Goal: Navigation & Orientation: Find specific page/section

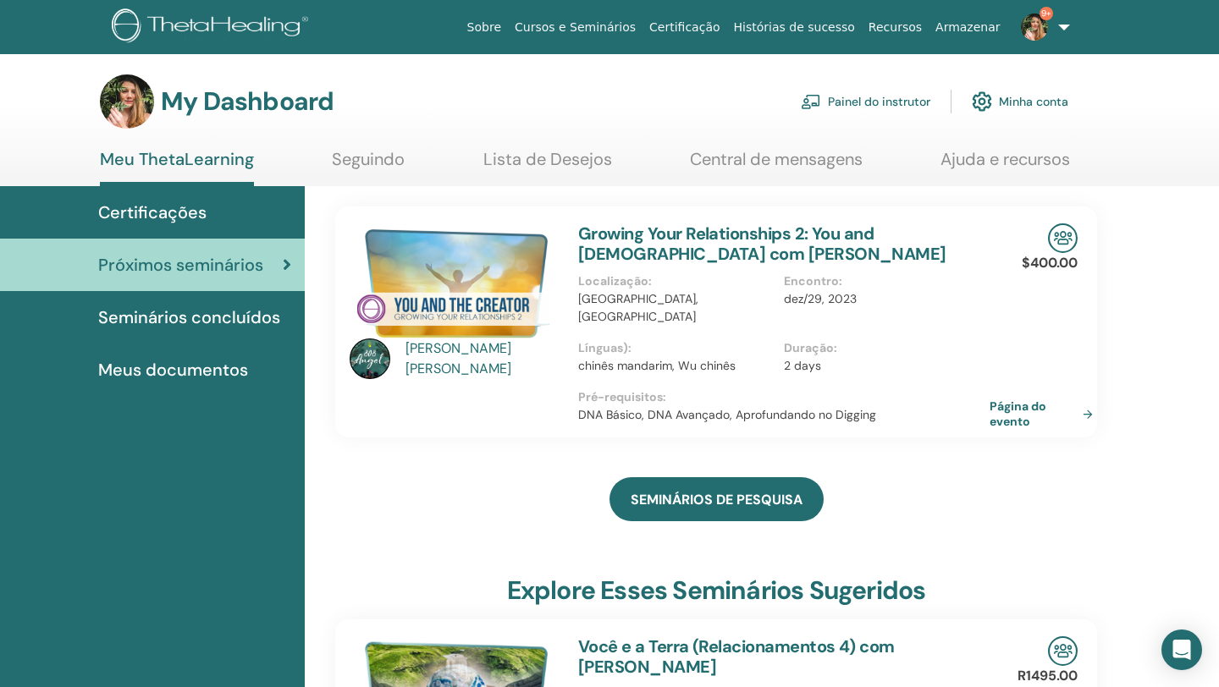
click at [229, 223] on div "Certificações" at bounding box center [153, 212] width 278 height 25
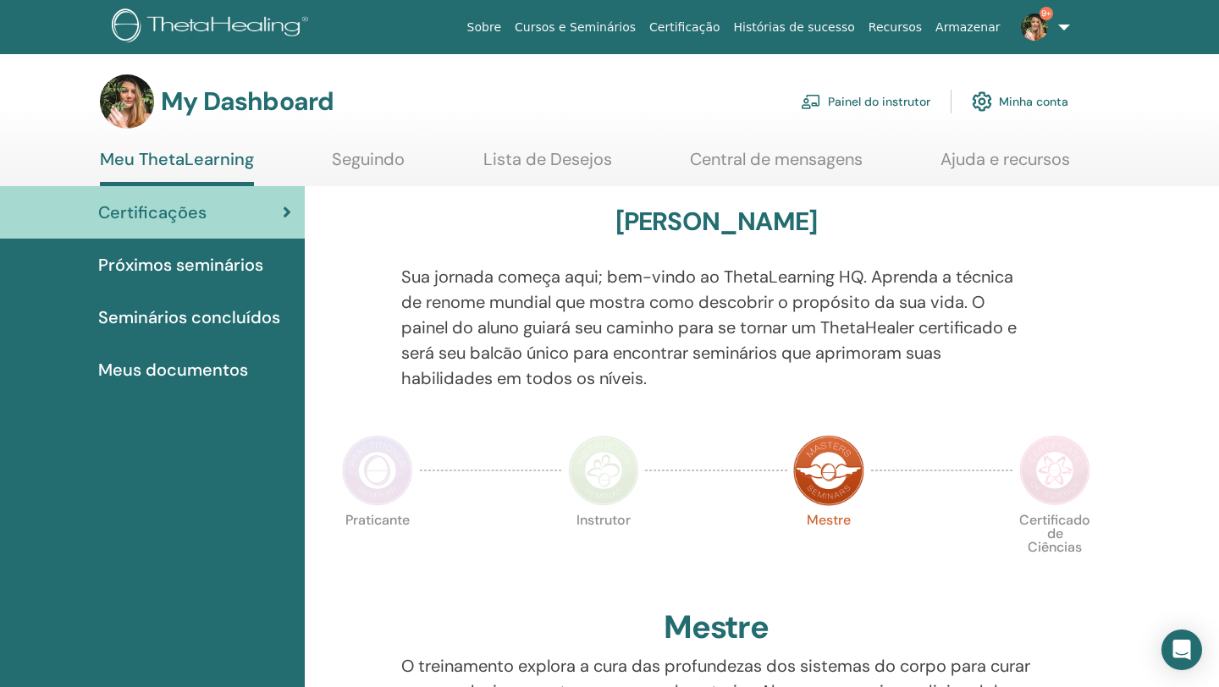
click at [896, 100] on link "Painel do instrutor" at bounding box center [866, 101] width 130 height 37
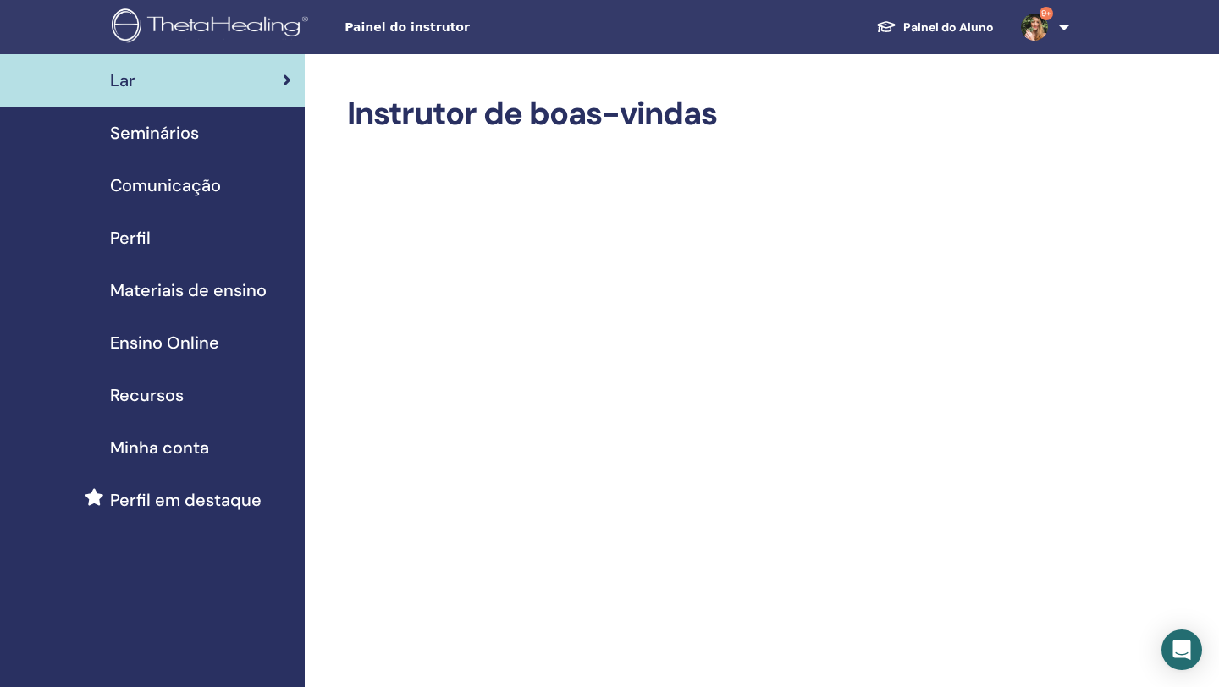
click at [152, 228] on div "Perfil" at bounding box center [153, 237] width 278 height 25
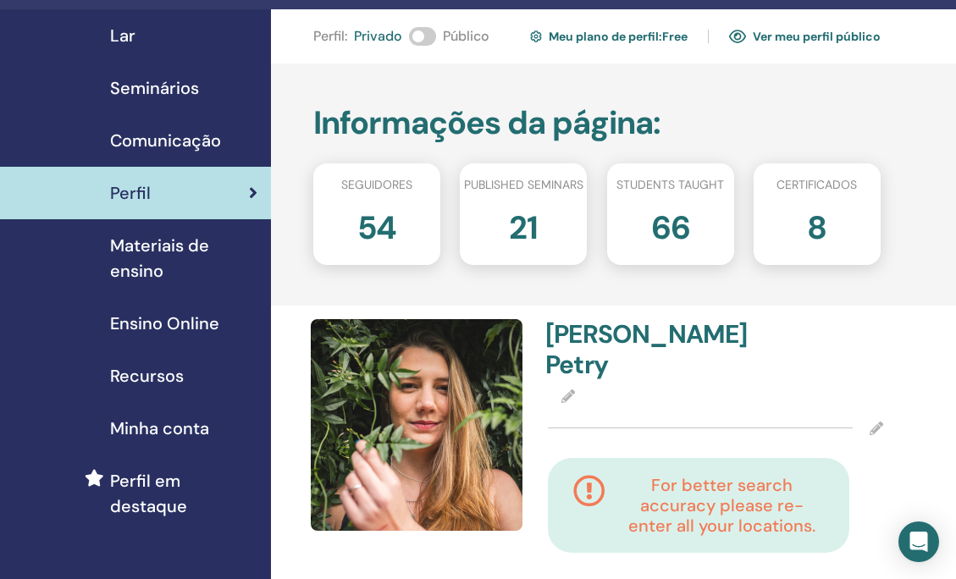
scroll to position [46, 0]
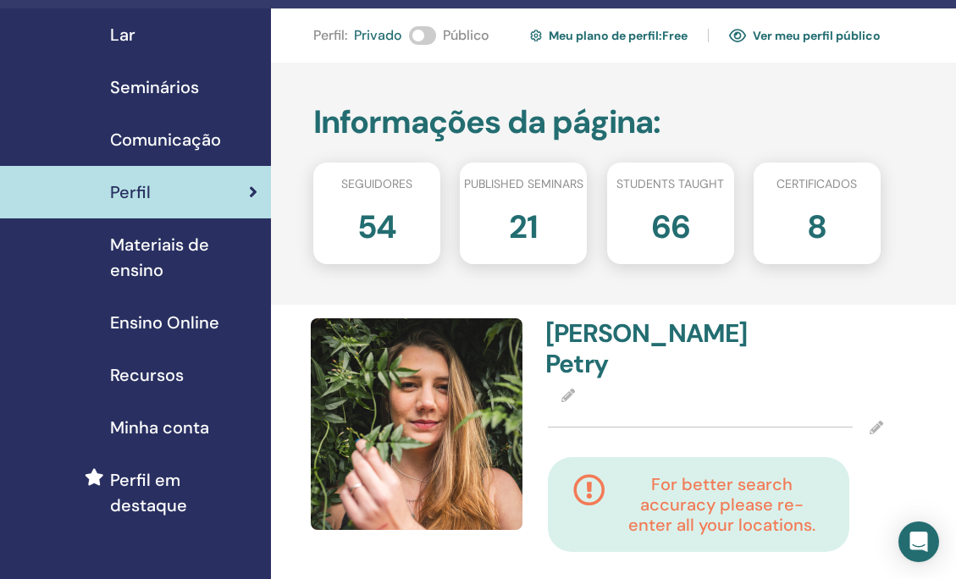
click at [775, 32] on link "Ver meu perfil público" at bounding box center [805, 35] width 152 height 27
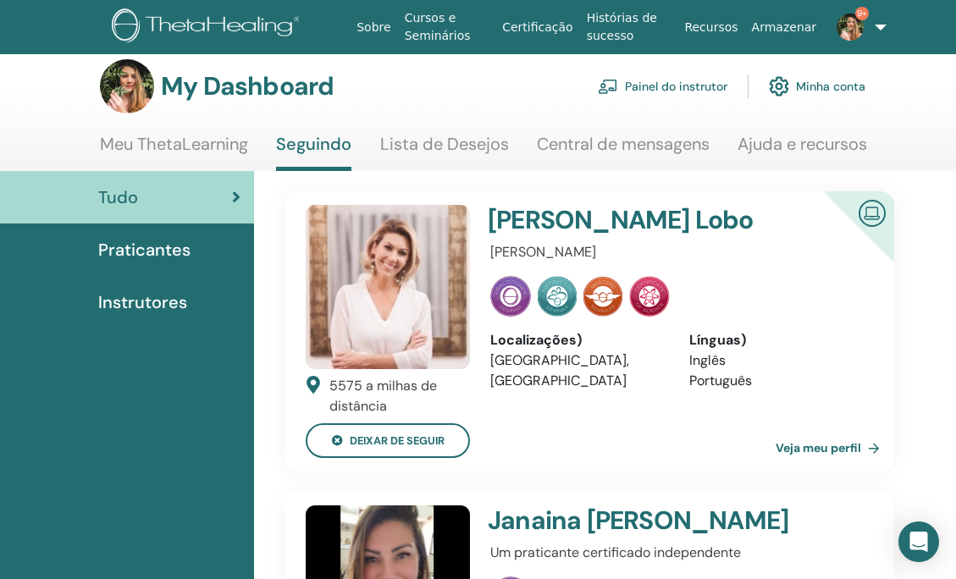
scroll to position [13, 0]
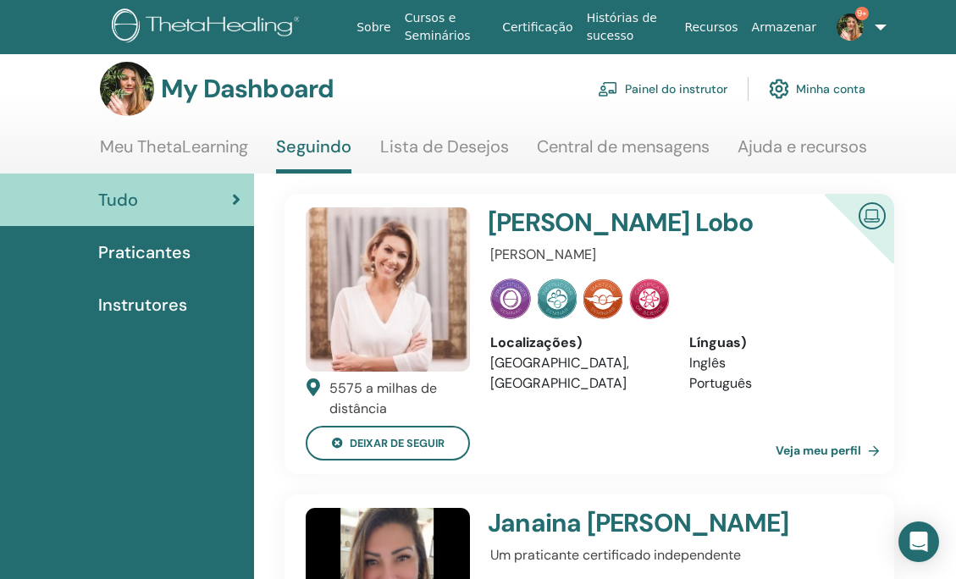
click at [218, 161] on link "Meu ThetaLearning" at bounding box center [174, 152] width 148 height 33
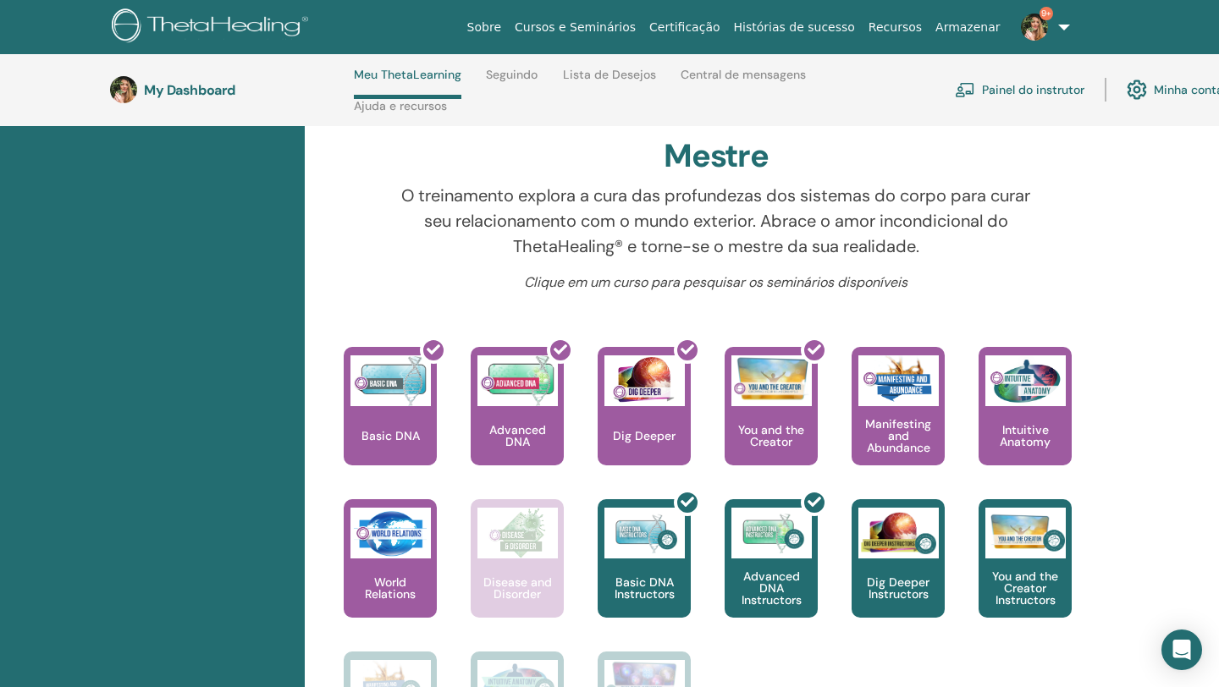
scroll to position [544, 0]
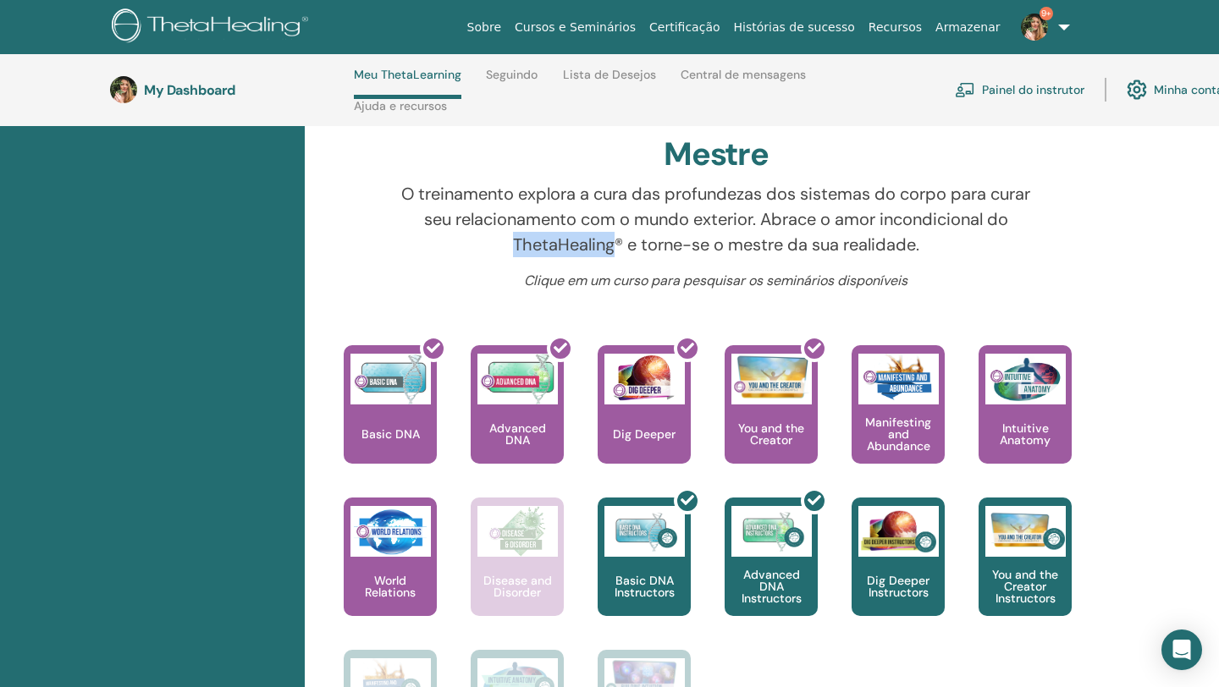
click at [488, 262] on div "O treinamento explora a cura das profundezas dos sistemas do corpo para curar s…" at bounding box center [717, 226] width 656 height 90
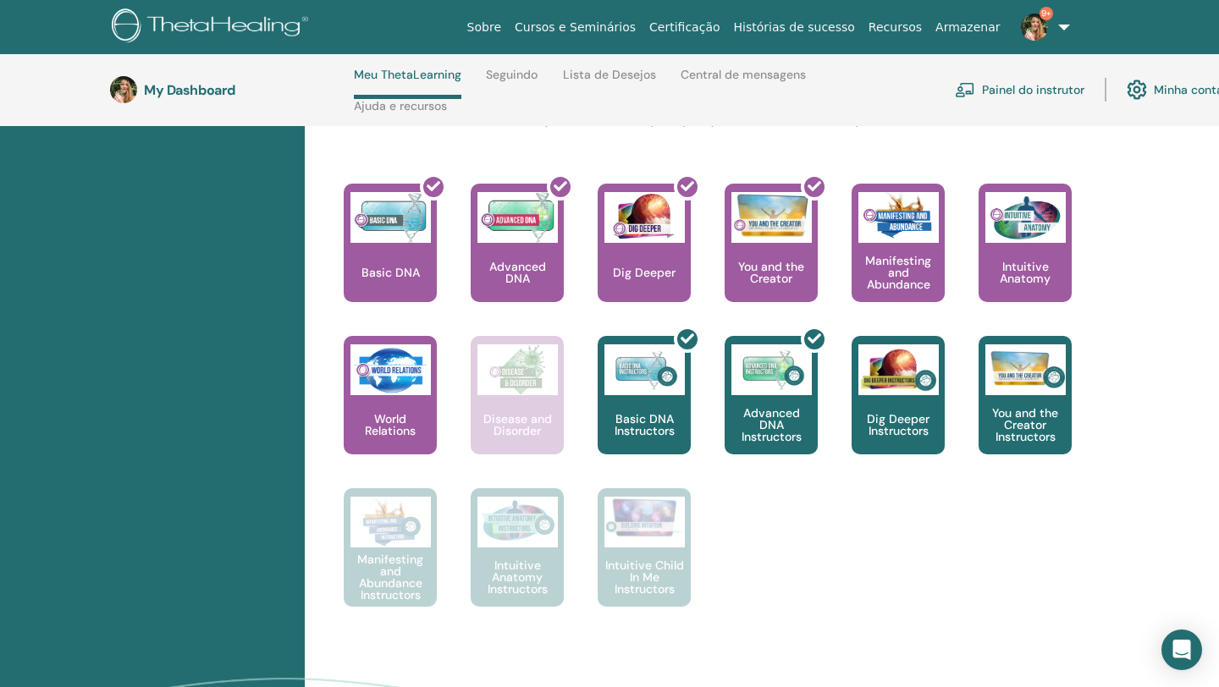
scroll to position [700, 0]
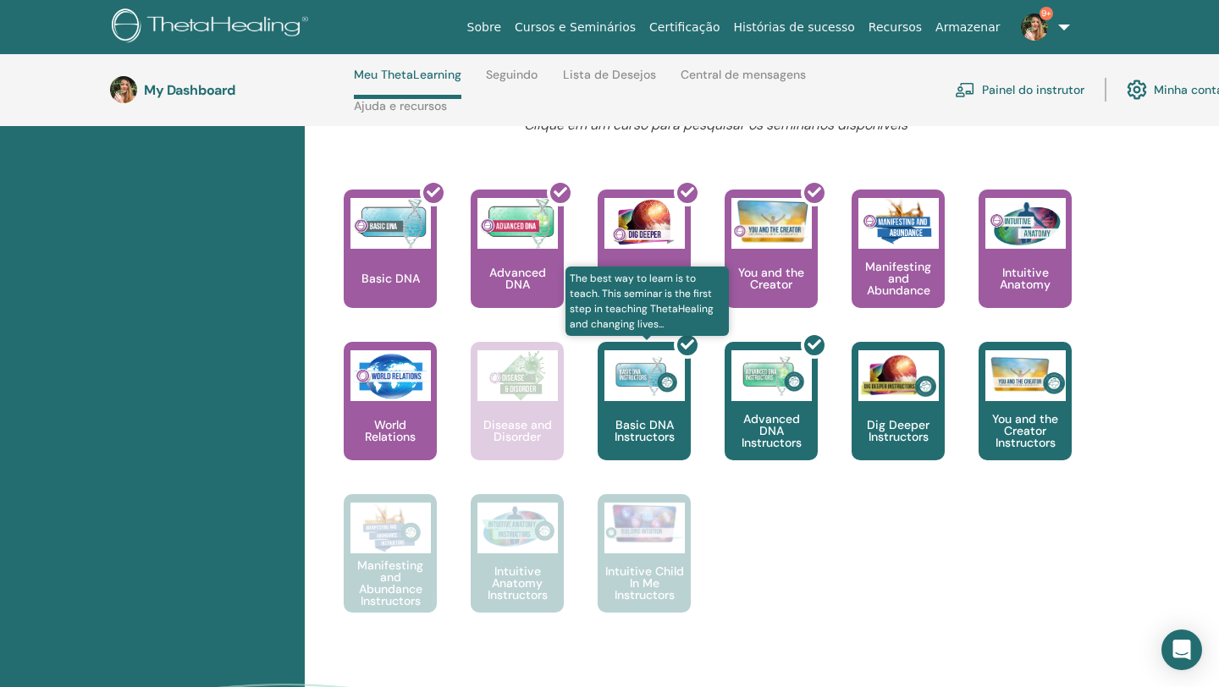
click at [640, 416] on div at bounding box center [654, 408] width 93 height 152
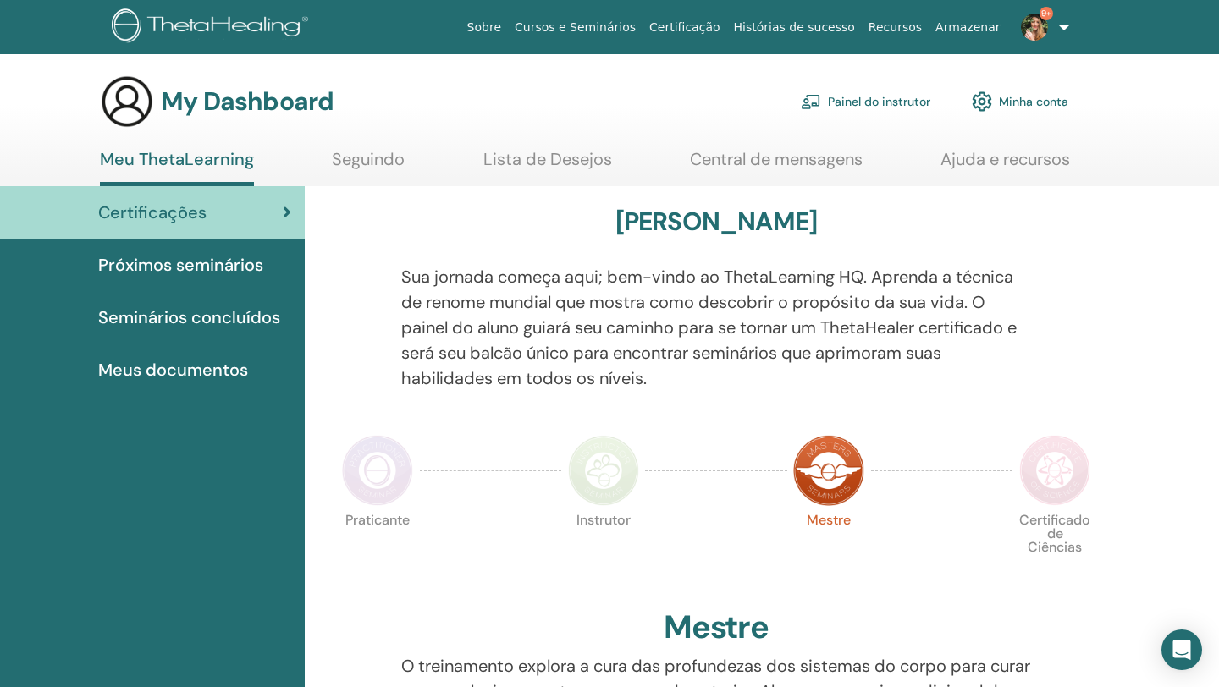
click at [625, 477] on img at bounding box center [603, 470] width 71 height 71
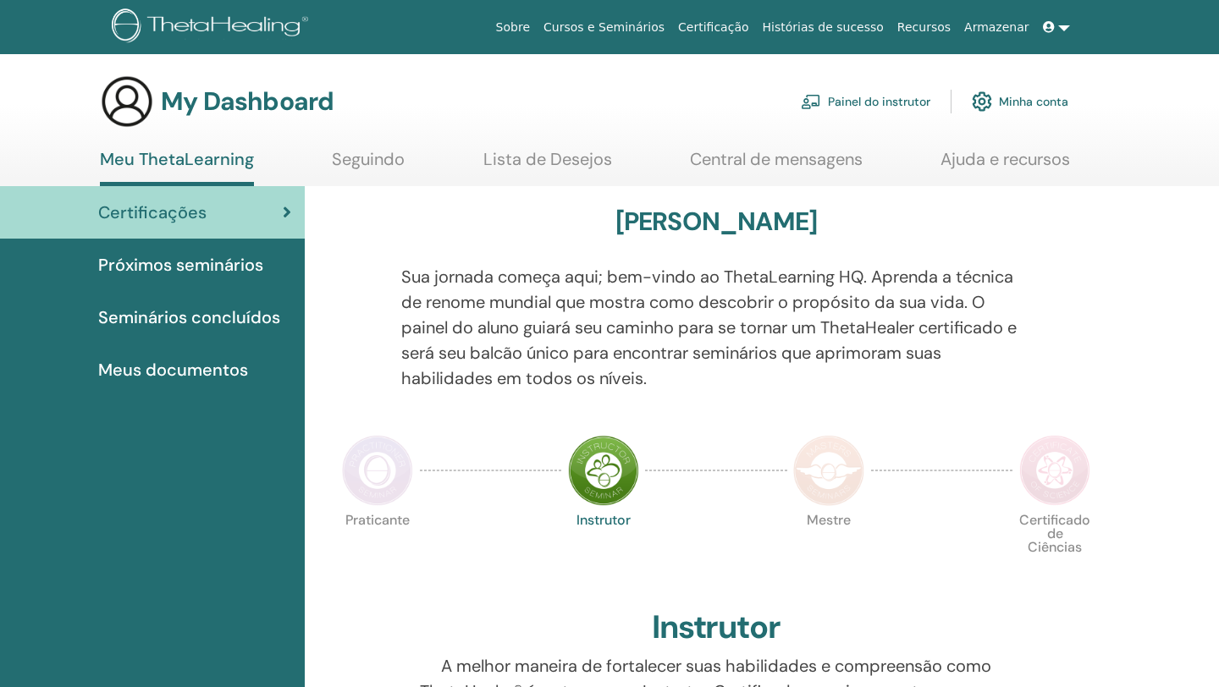
click at [841, 588] on div "Mestre" at bounding box center [829, 555] width 85 height 91
click at [824, 108] on link "Painel do instrutor" at bounding box center [866, 101] width 130 height 37
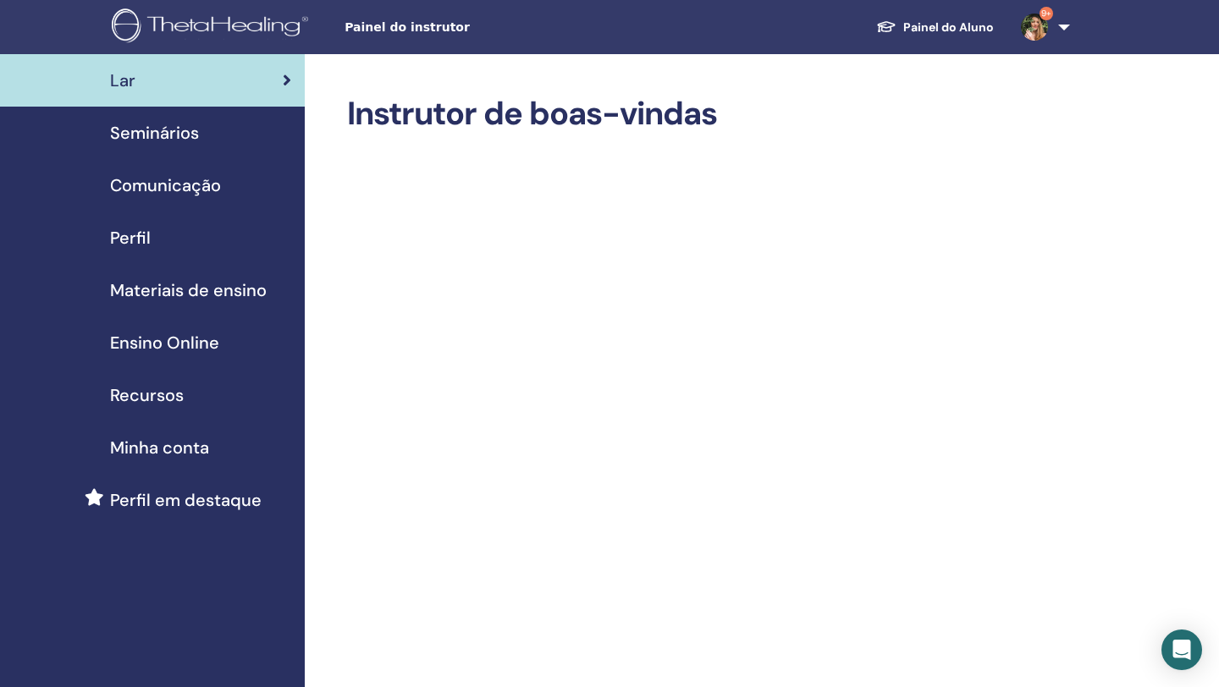
click at [185, 137] on span "Seminários" at bounding box center [154, 132] width 89 height 25
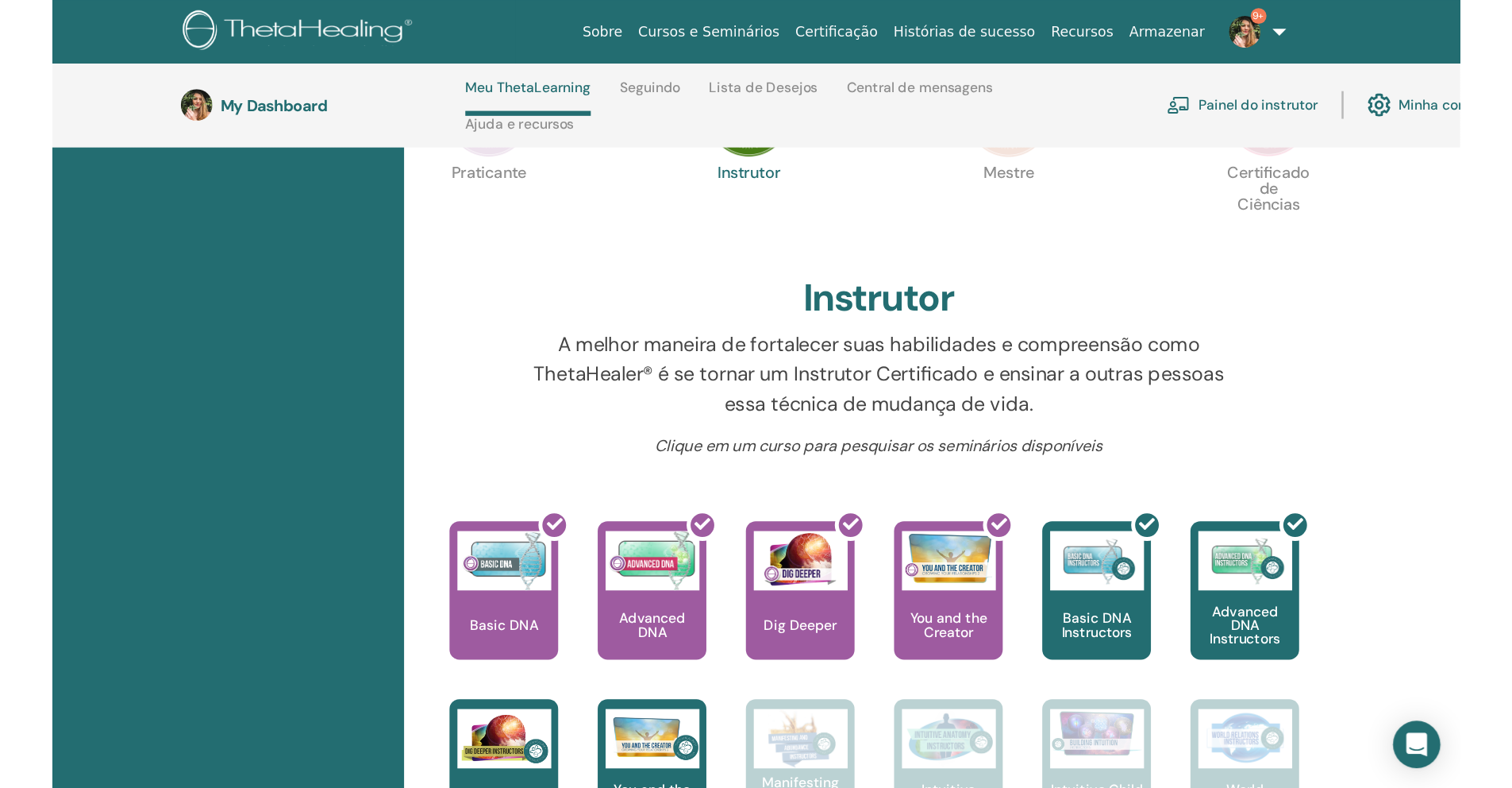
scroll to position [417, 0]
